Goal: Task Accomplishment & Management: Complete application form

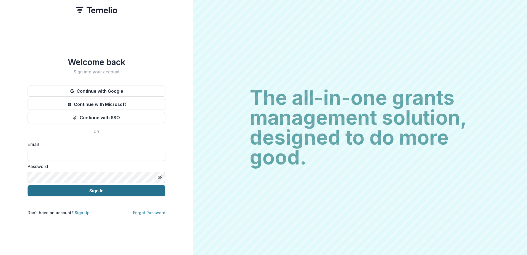
type input "**********"
click at [88, 187] on button "Sign In" at bounding box center [97, 190] width 138 height 11
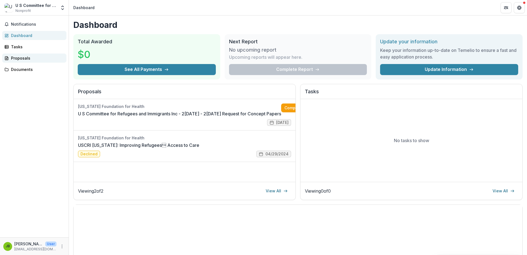
click at [11, 55] on div "Proposals" at bounding box center [36, 58] width 51 height 6
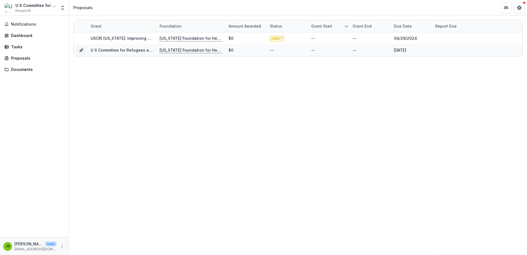
click at [20, 4] on div "U S Committee for Refugees and Immigrants Inc" at bounding box center [35, 5] width 41 height 6
drag, startPoint x: 30, startPoint y: 25, endPoint x: 26, endPoint y: 29, distance: 6.4
click at [30, 25] on span "Notifications" at bounding box center [37, 24] width 53 height 5
click at [23, 33] on div "Dashboard" at bounding box center [36, 36] width 51 height 6
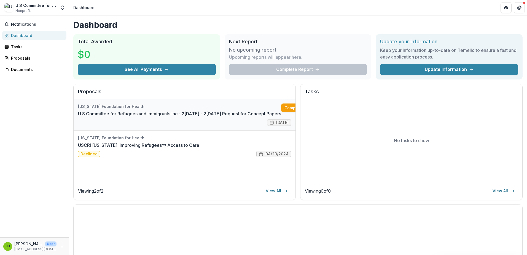
click at [156, 117] on link "U S Committee for Refugees and Immigrants Inc - 2025 - 2025 Request for Concept…" at bounding box center [179, 113] width 203 height 7
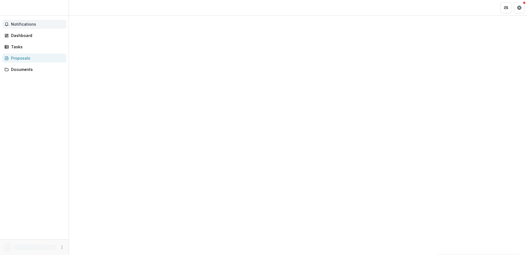
click at [24, 24] on span "Notifications" at bounding box center [37, 24] width 53 height 5
click at [339, 12] on header at bounding box center [298, 7] width 458 height 15
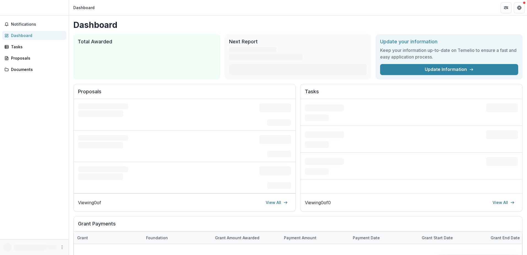
scroll to position [107, 0]
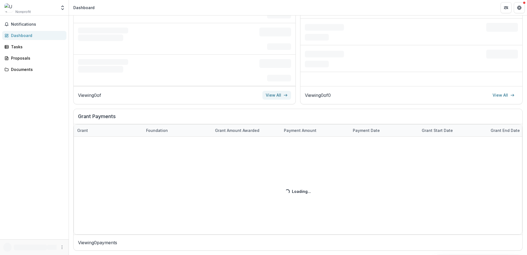
click at [282, 96] on link "View All" at bounding box center [276, 95] width 29 height 9
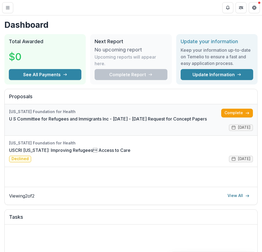
click at [184, 116] on link "U S Committee for Refugees and Immigrants Inc - 2[DATE] - 2[DATE] Request for C…" at bounding box center [108, 119] width 198 height 7
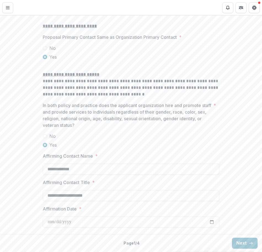
scroll to position [720, 0]
click at [239, 245] on button "Next" at bounding box center [245, 243] width 26 height 11
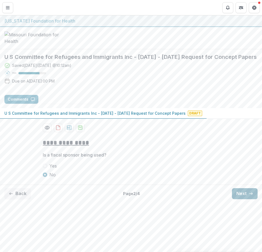
click at [245, 199] on button "Next" at bounding box center [245, 193] width 26 height 11
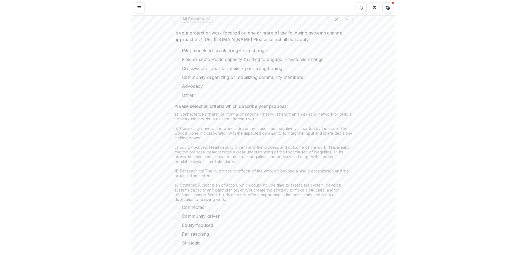
scroll to position [413, 0]
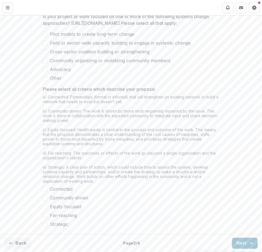
click at [45, 82] on label "Other" at bounding box center [131, 78] width 176 height 7
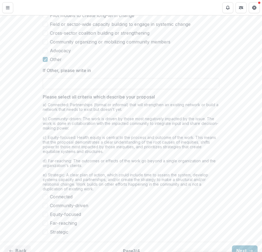
click at [44, 36] on span at bounding box center [45, 33] width 5 height 5
click at [43, 18] on span at bounding box center [45, 15] width 5 height 5
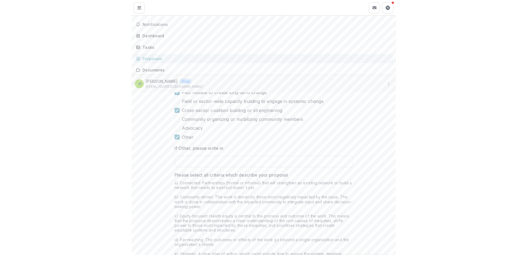
scroll to position [396, 0]
